Goal: Task Accomplishment & Management: Manage account settings

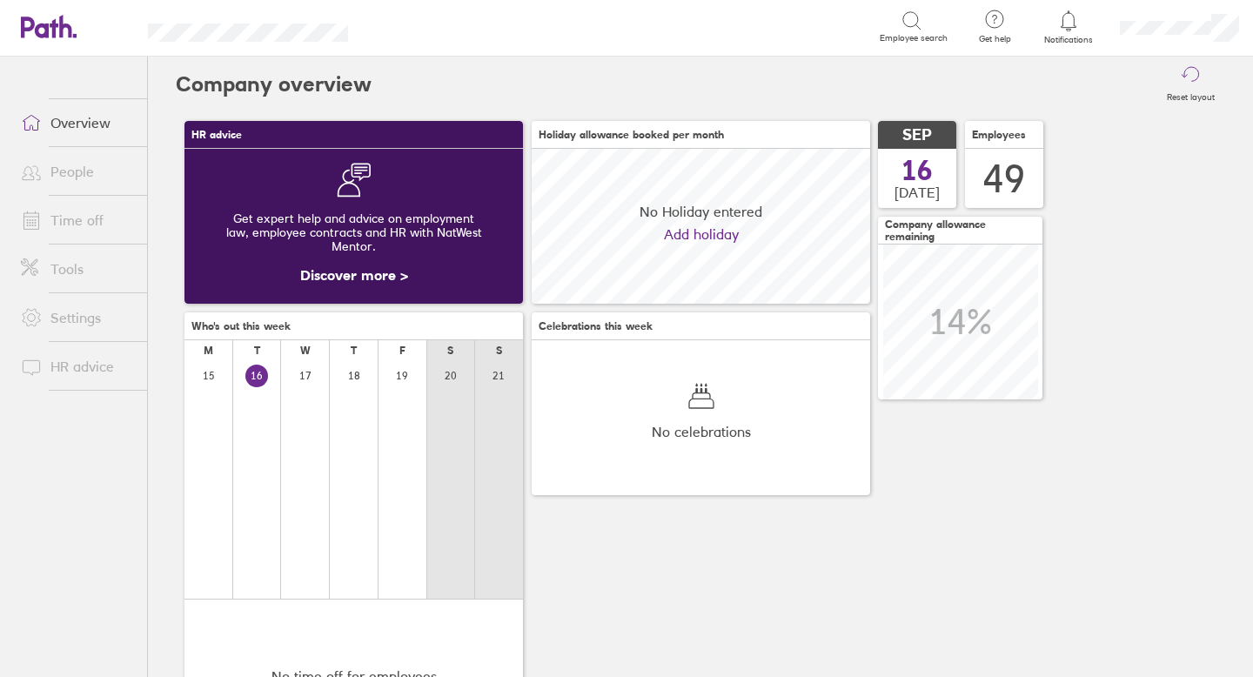
scroll to position [155, 338]
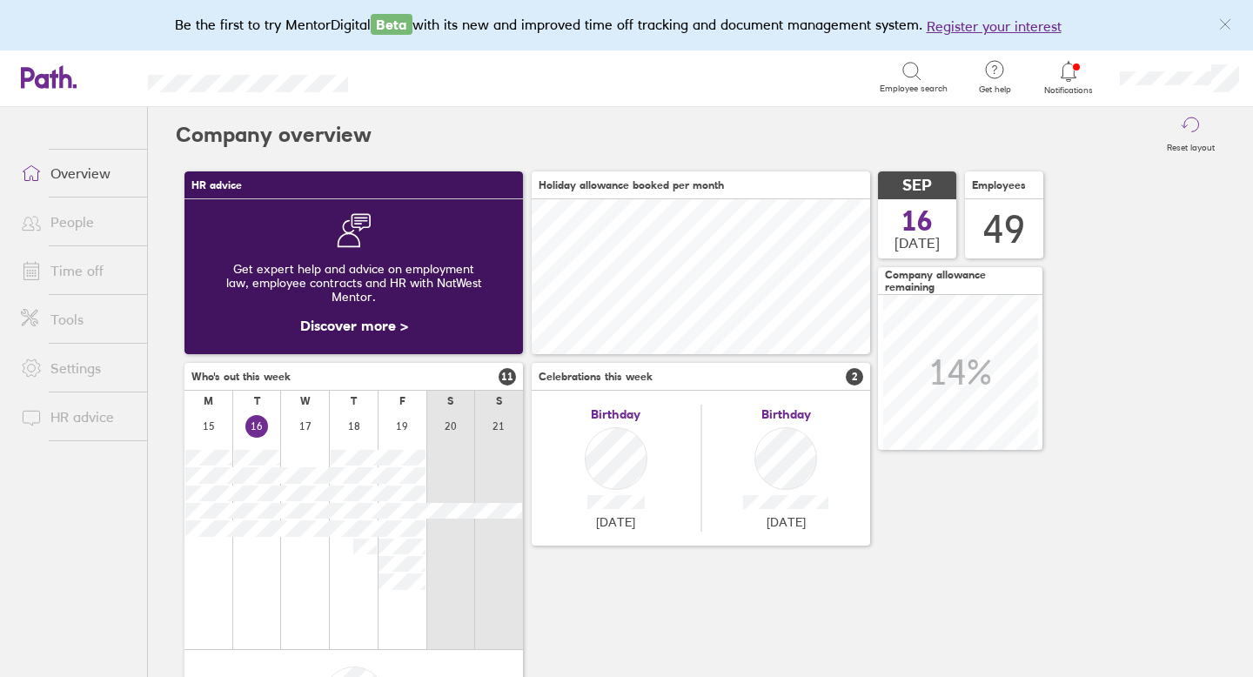
click at [88, 276] on link "Time off" at bounding box center [77, 270] width 140 height 35
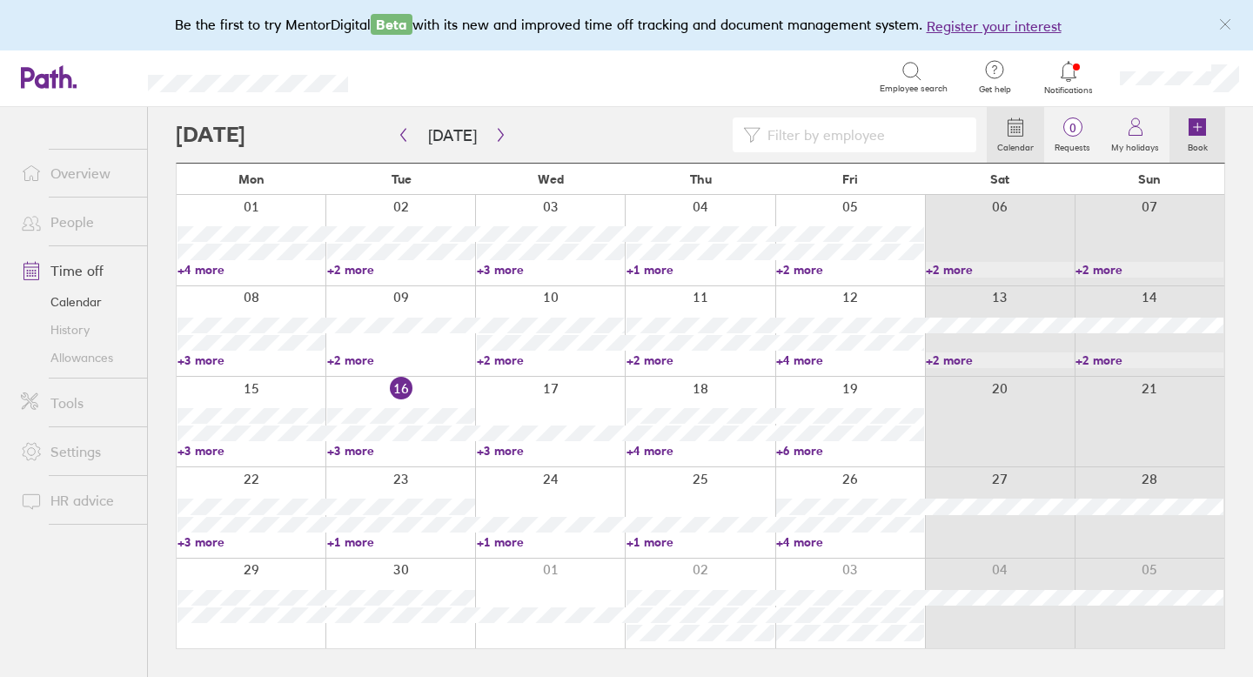
click at [1200, 132] on icon at bounding box center [1197, 126] width 17 height 17
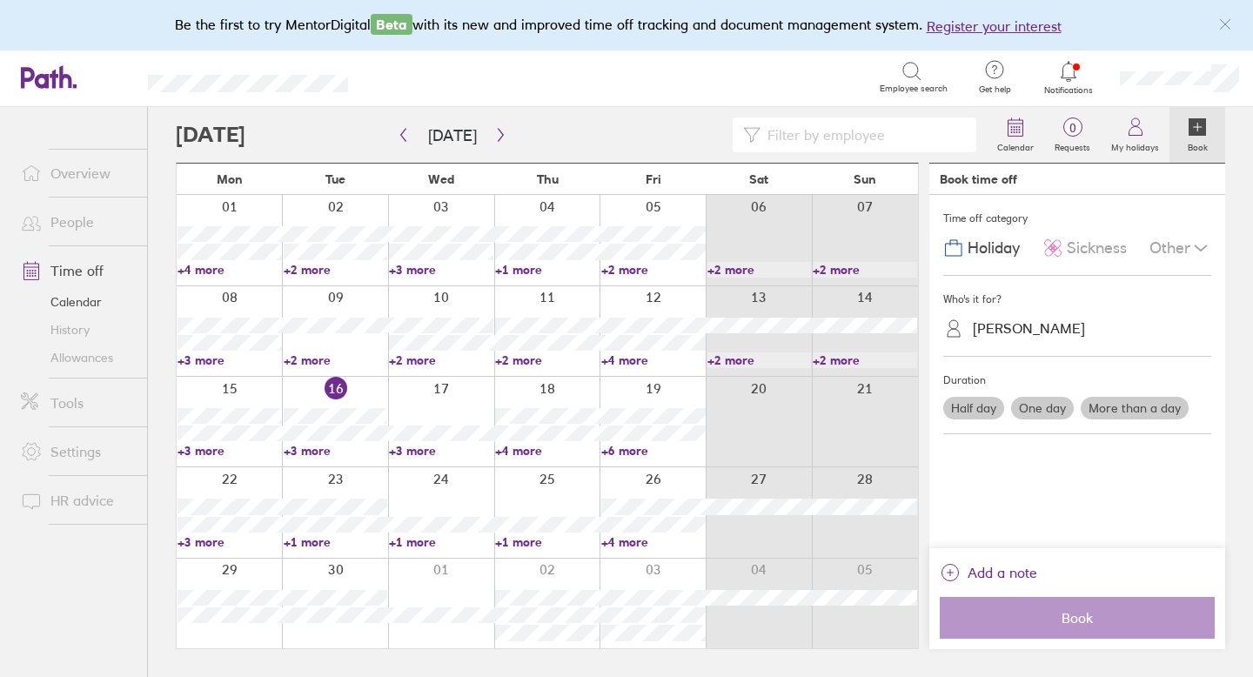
click at [1041, 324] on div "Kirsty Martin" at bounding box center [1029, 328] width 112 height 17
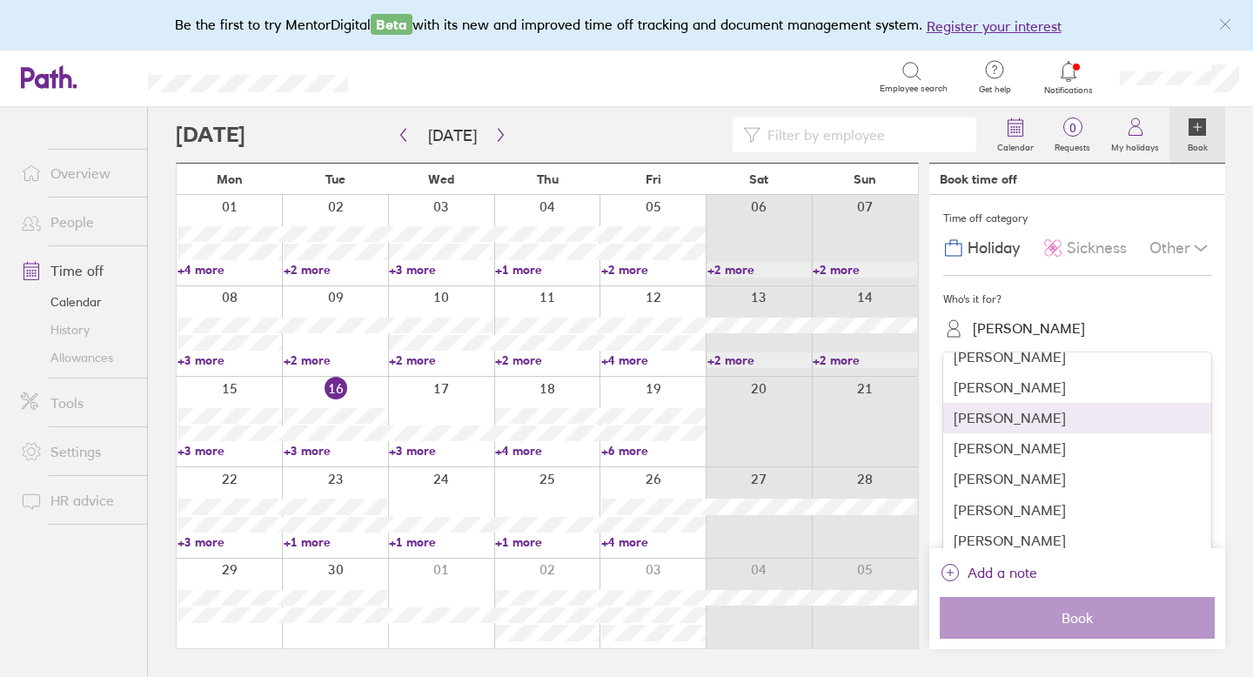
scroll to position [142, 0]
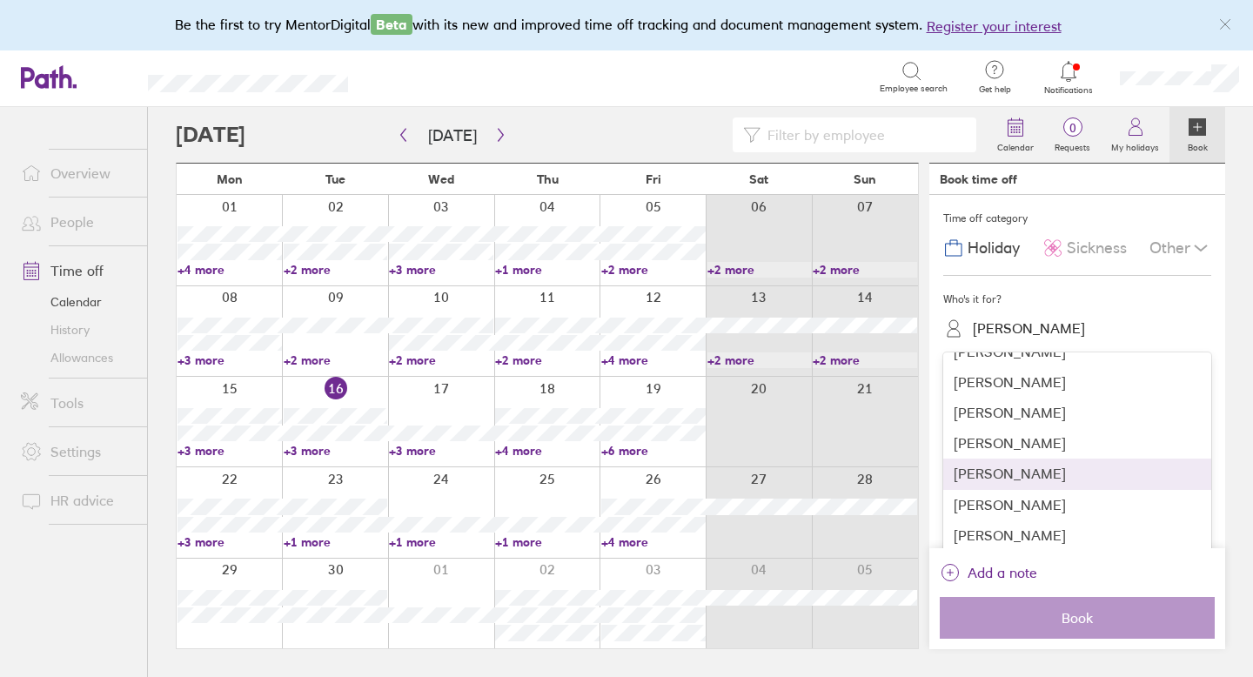
click at [1021, 468] on div "Andrew Le Mesurier" at bounding box center [1077, 474] width 268 height 30
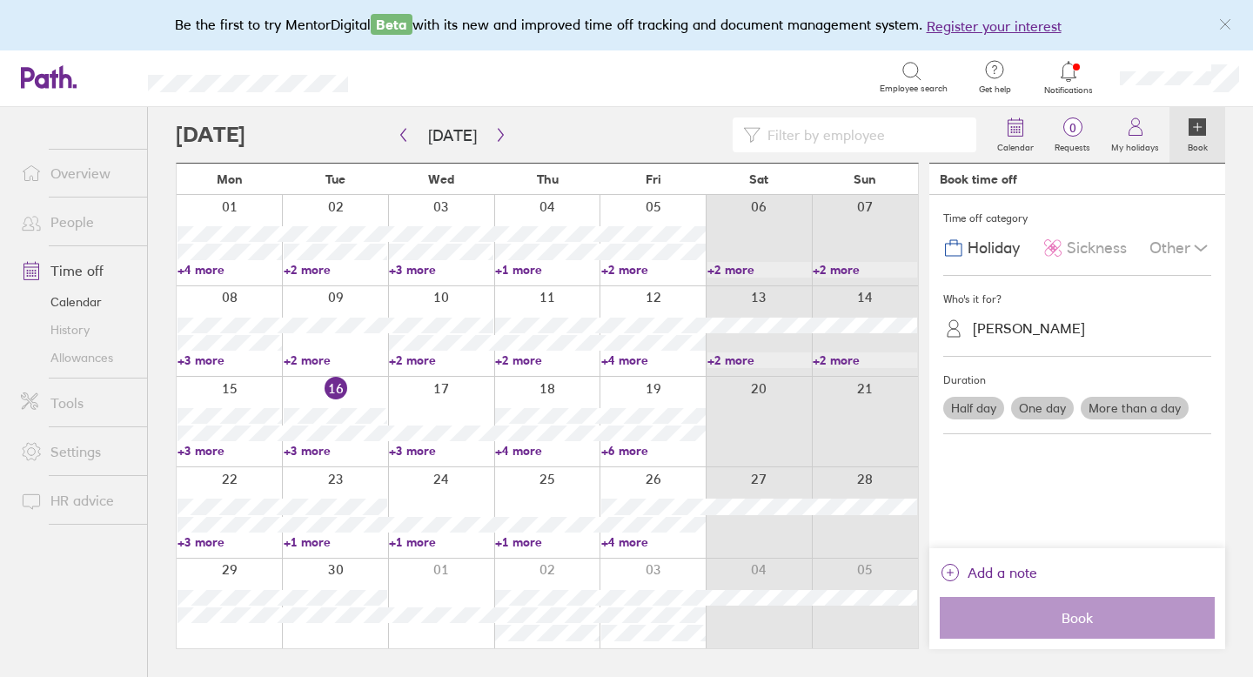
click at [1100, 243] on span "Sickness" at bounding box center [1097, 248] width 60 height 18
click at [1049, 411] on label "One day" at bounding box center [1042, 408] width 63 height 23
click at [0, 0] on input "One day" at bounding box center [0, 0] width 0 height 0
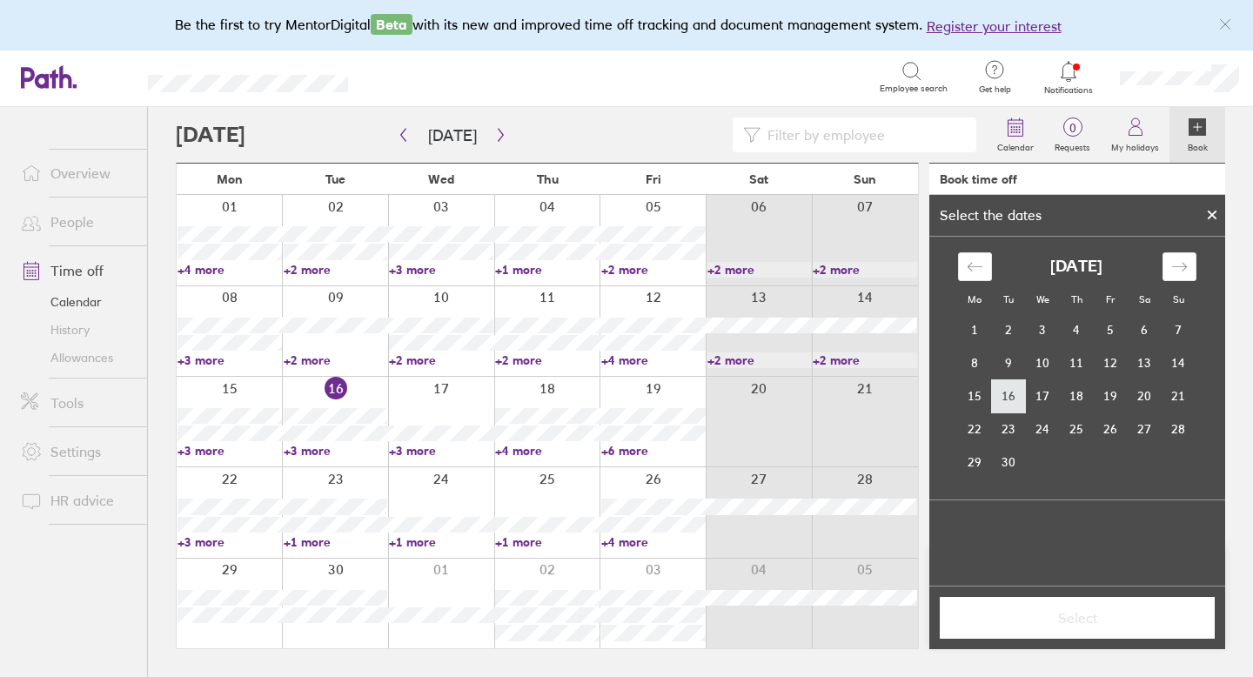
click at [1009, 399] on td "16" at bounding box center [1009, 395] width 34 height 33
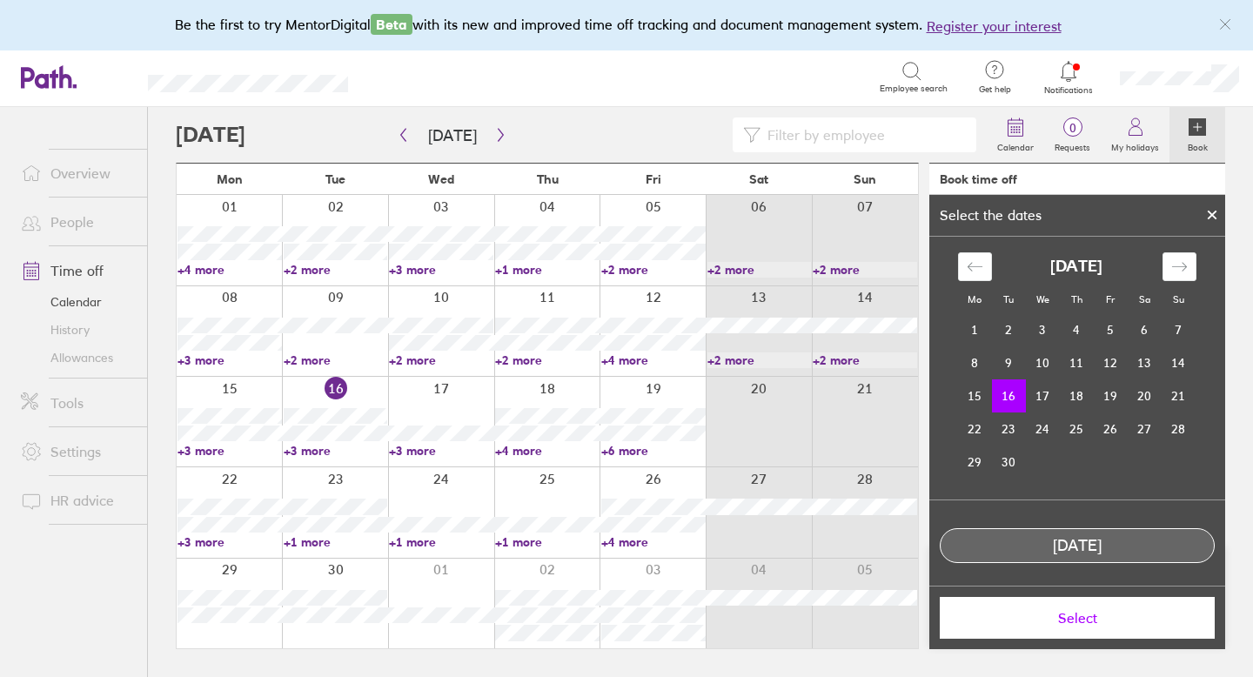
click at [1084, 616] on span "Select" at bounding box center [1077, 618] width 251 height 16
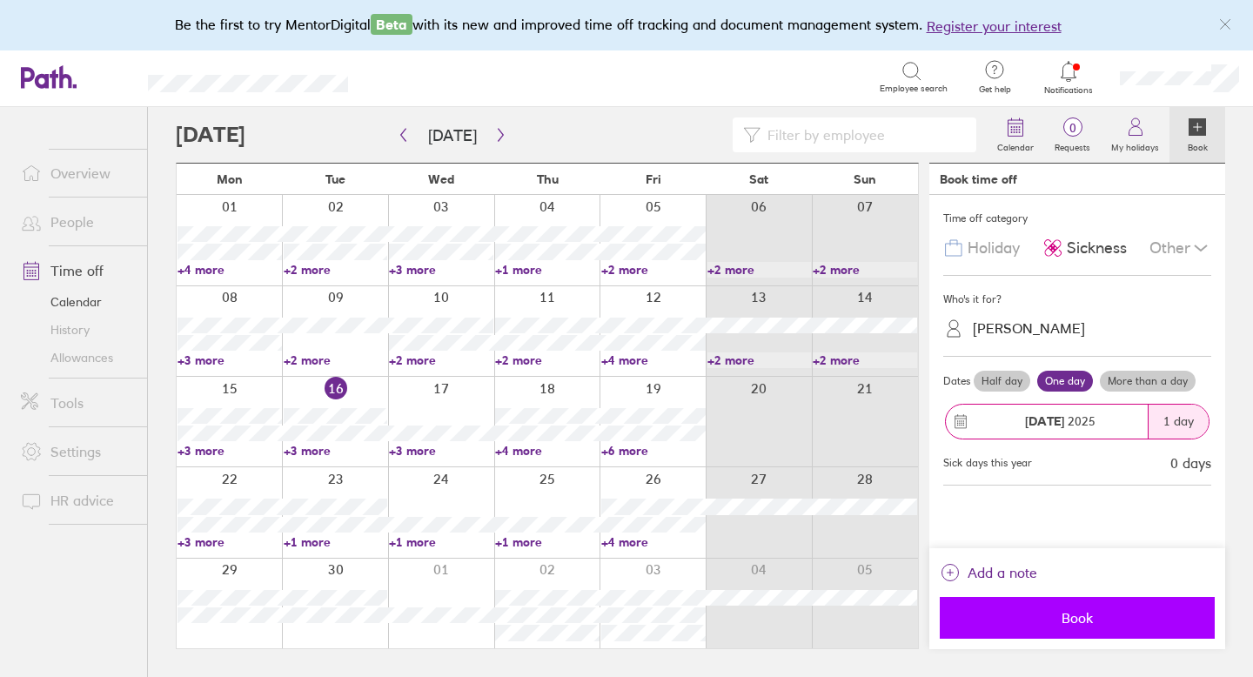
click at [1089, 610] on span "Book" at bounding box center [1077, 618] width 251 height 16
